Goal: Information Seeking & Learning: Learn about a topic

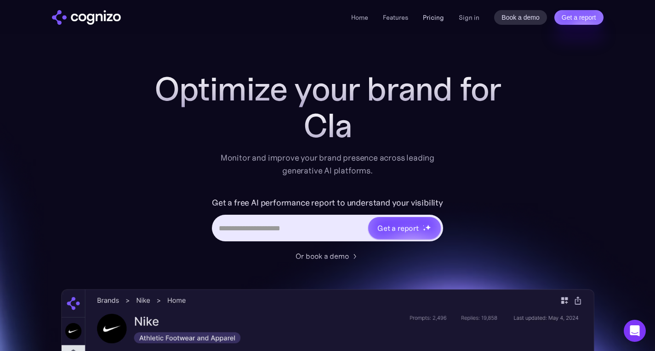
click at [429, 21] on link "Pricing" at bounding box center [433, 17] width 21 height 8
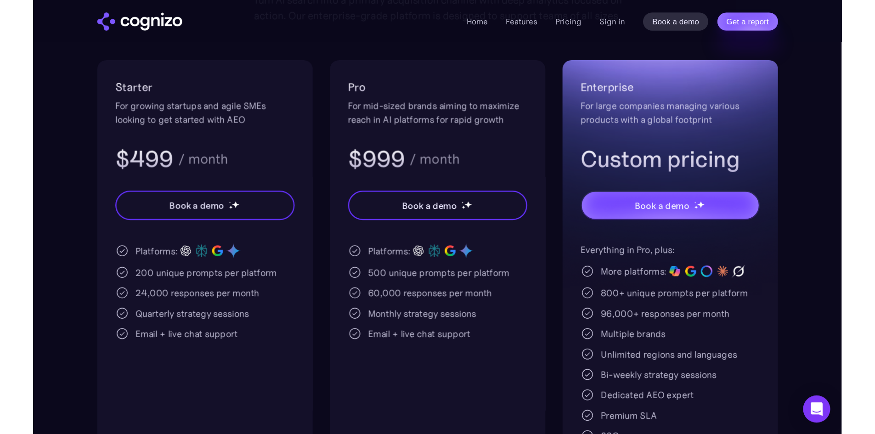
scroll to position [163, 0]
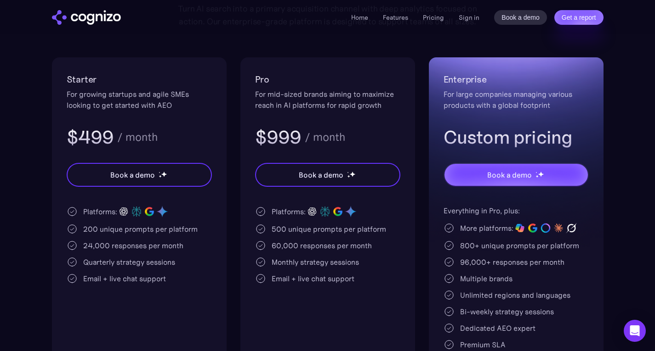
click at [199, 314] on div "Starter For growing startups and agile SMEs looking to get started with AEO $49…" at bounding box center [139, 225] width 175 height 337
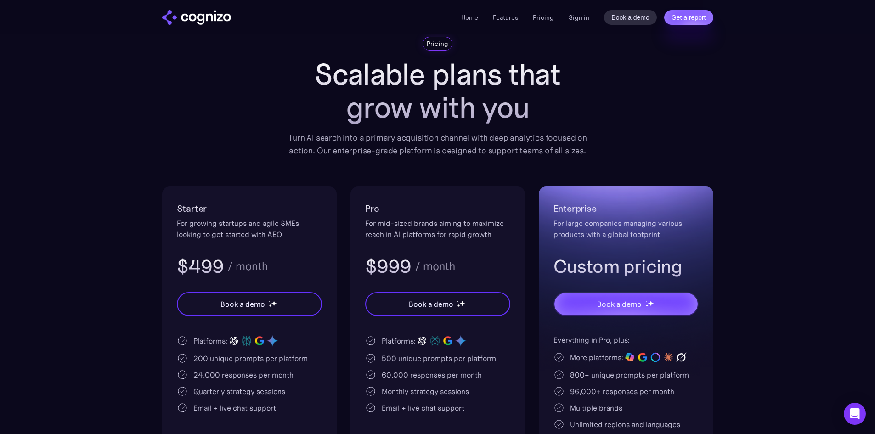
scroll to position [0, 0]
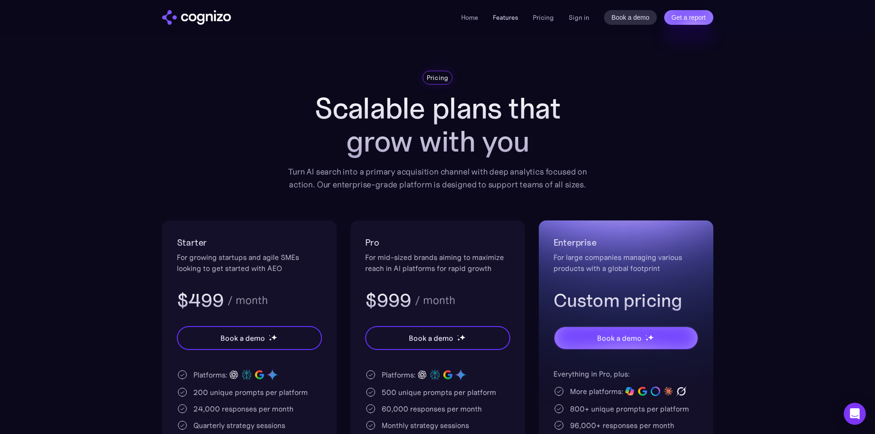
click at [506, 17] on link "Features" at bounding box center [505, 17] width 25 height 8
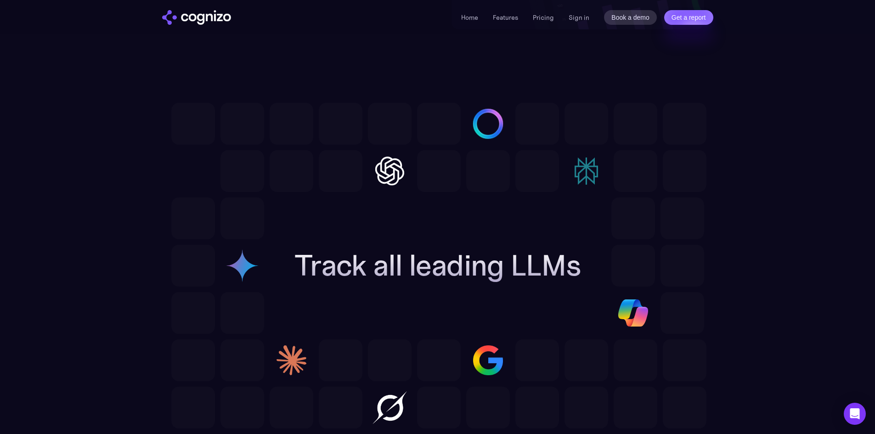
scroll to position [2442, 0]
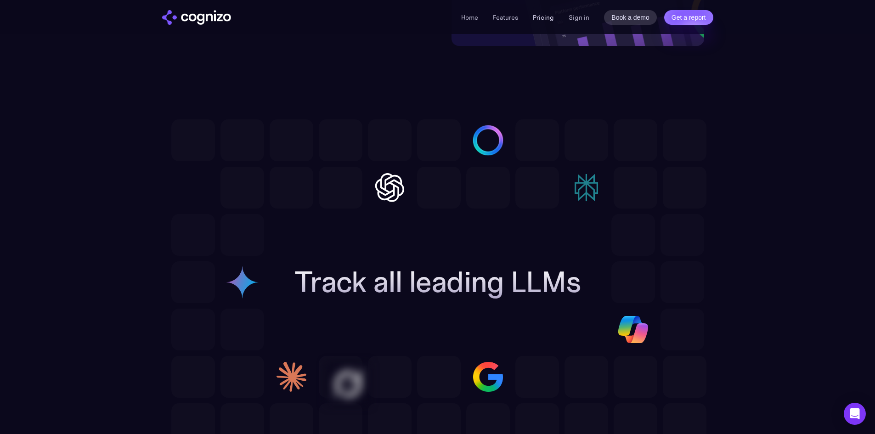
click at [549, 19] on link "Pricing" at bounding box center [543, 17] width 21 height 8
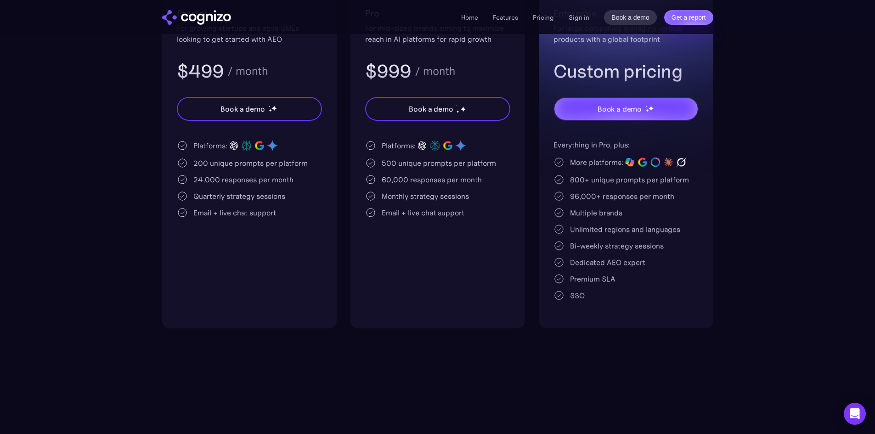
scroll to position [230, 0]
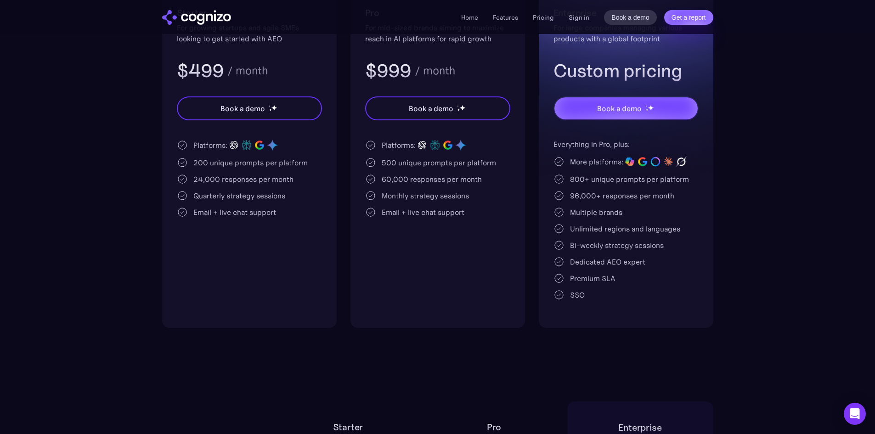
click at [764, 169] on section "Pricing Scalable plans that grow with you Turn AI search into a primary acquisi…" at bounding box center [437, 84] width 875 height 487
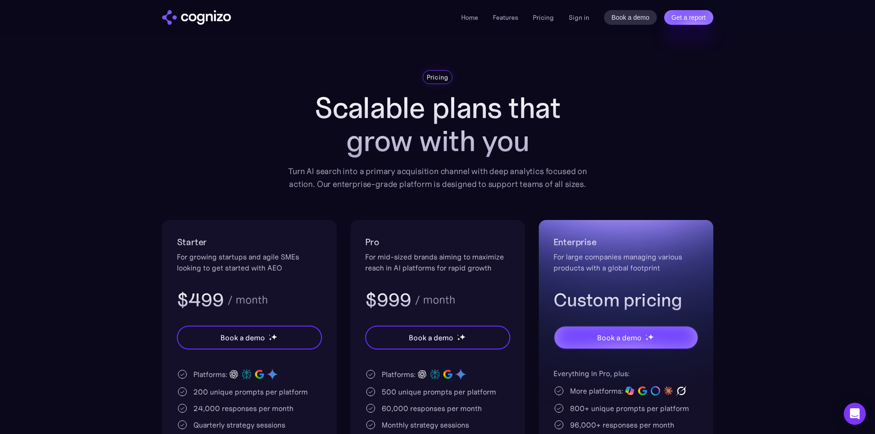
scroll to position [0, 0]
click at [470, 18] on link "Home" at bounding box center [469, 17] width 17 height 8
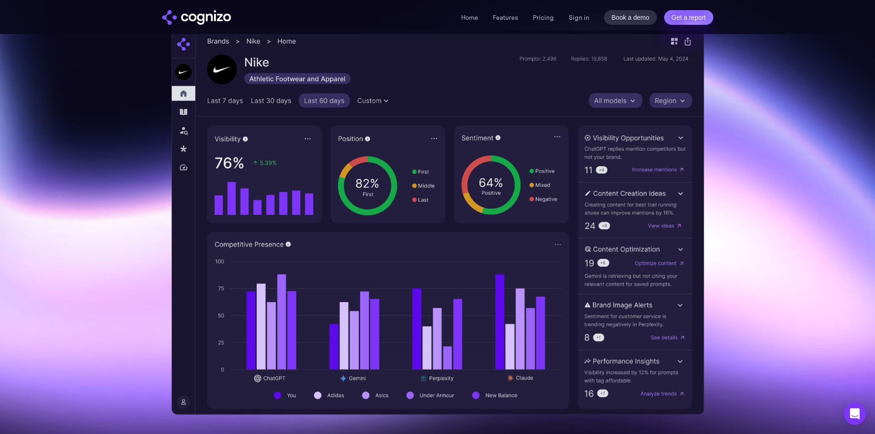
scroll to position [276, 0]
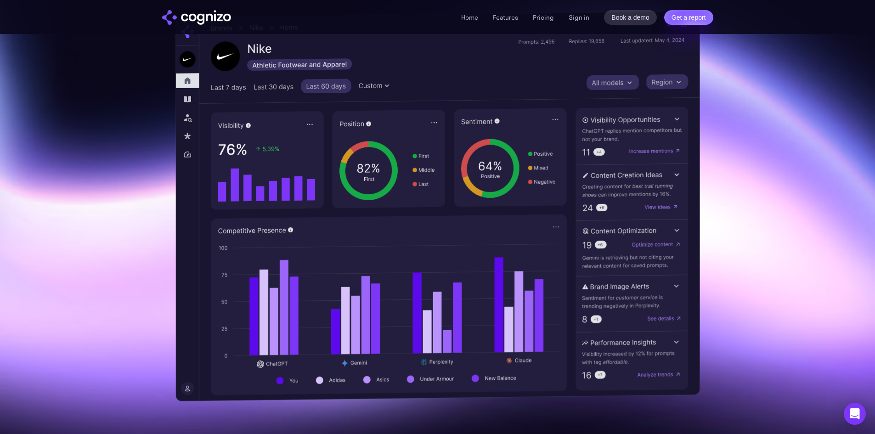
drag, startPoint x: 292, startPoint y: 149, endPoint x: 198, endPoint y: 168, distance: 96.6
click at [198, 168] on img at bounding box center [437, 206] width 525 height 391
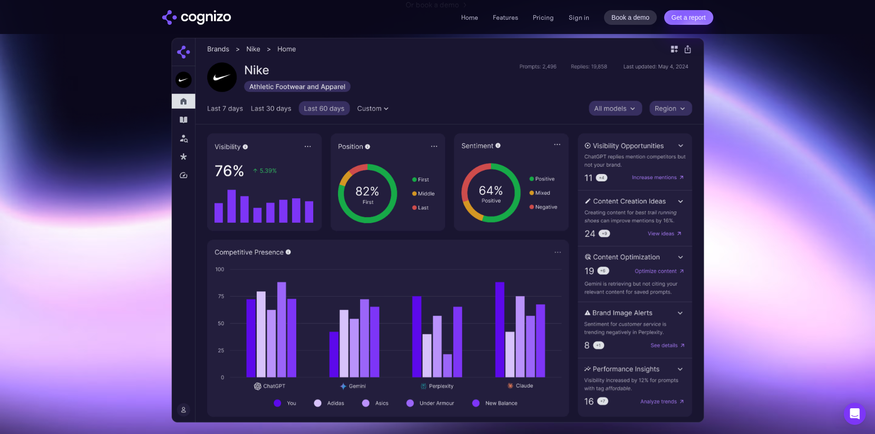
scroll to position [230, 0]
